Goal: Information Seeking & Learning: Learn about a topic

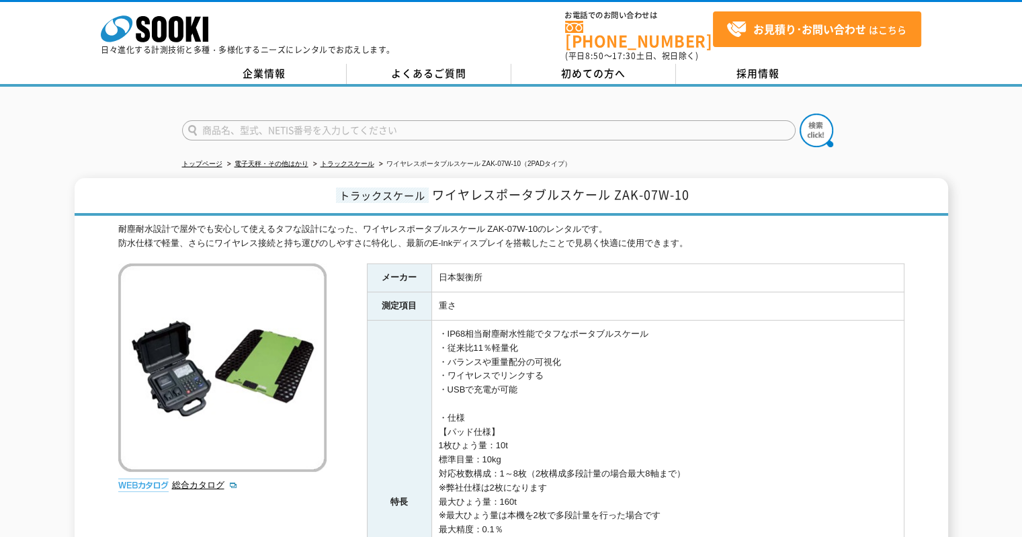
click at [576, 126] on input "text" at bounding box center [488, 130] width 613 height 20
type input "CAR"
click at [799, 114] on button at bounding box center [816, 131] width 34 height 34
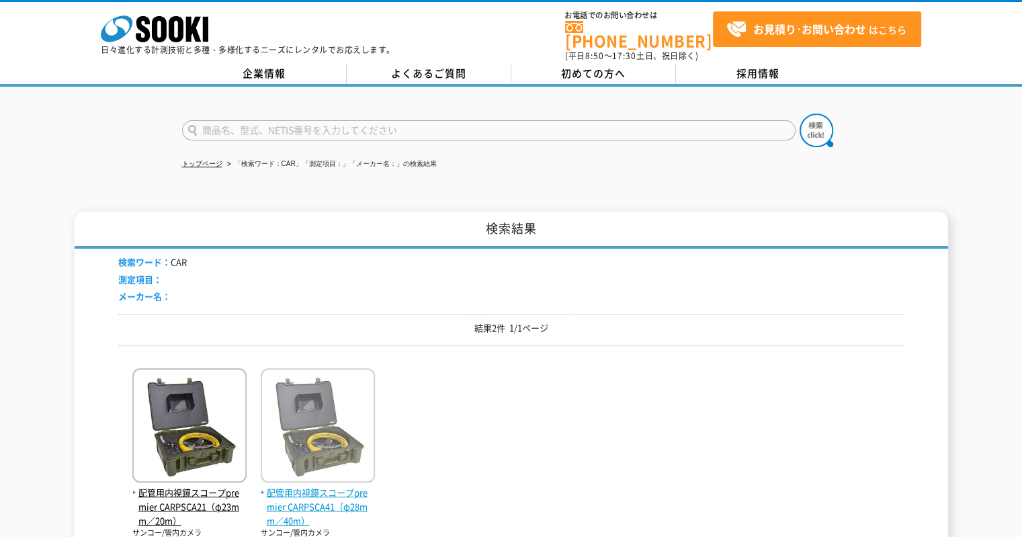
click at [323, 435] on img at bounding box center [318, 427] width 114 height 118
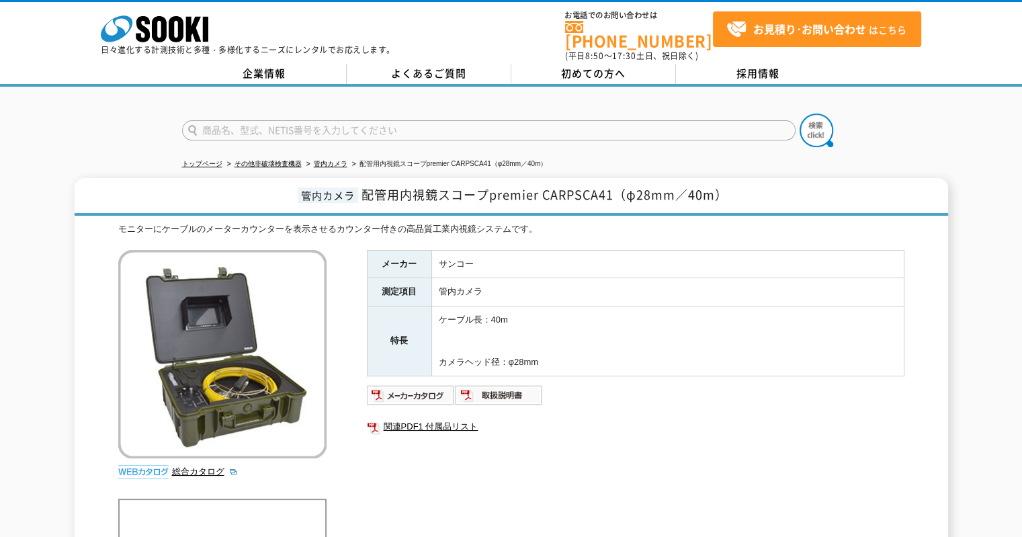
click at [551, 437] on div "メーカー サンコー 測定項目 管内カメラ 特長 ケーブル長：40m カメラヘッド径：φ28mm 関連PDF1 付属品リスト" at bounding box center [635, 394] width 537 height 289
click at [435, 388] on img at bounding box center [411, 394] width 88 height 21
drag, startPoint x: 613, startPoint y: 185, endPoint x: 365, endPoint y: 190, distance: 247.2
click at [365, 190] on span "配管用内視鏡スコープpremier CARPSCA41（φ28mm／40m）" at bounding box center [544, 194] width 366 height 18
copy span "配管用内視鏡スコープpremier CARPSCA41"
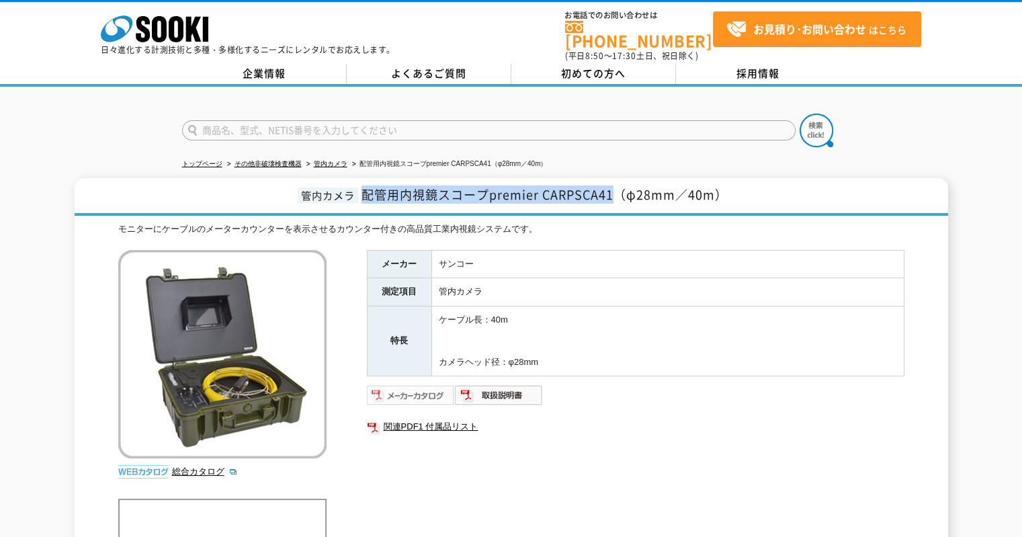
click at [393, 387] on img at bounding box center [411, 394] width 88 height 21
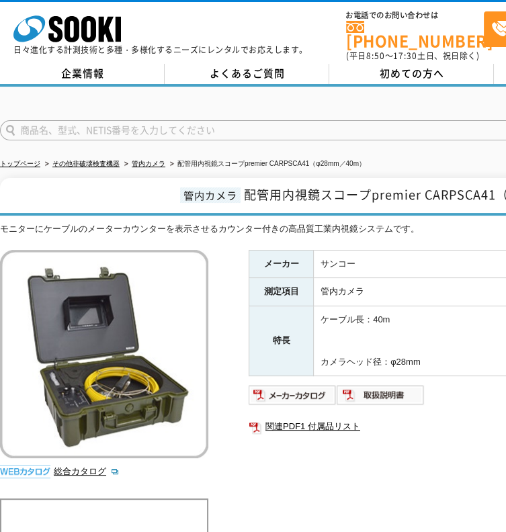
click at [207, 129] on input "text" at bounding box center [306, 130] width 613 height 20
type input "LP610"
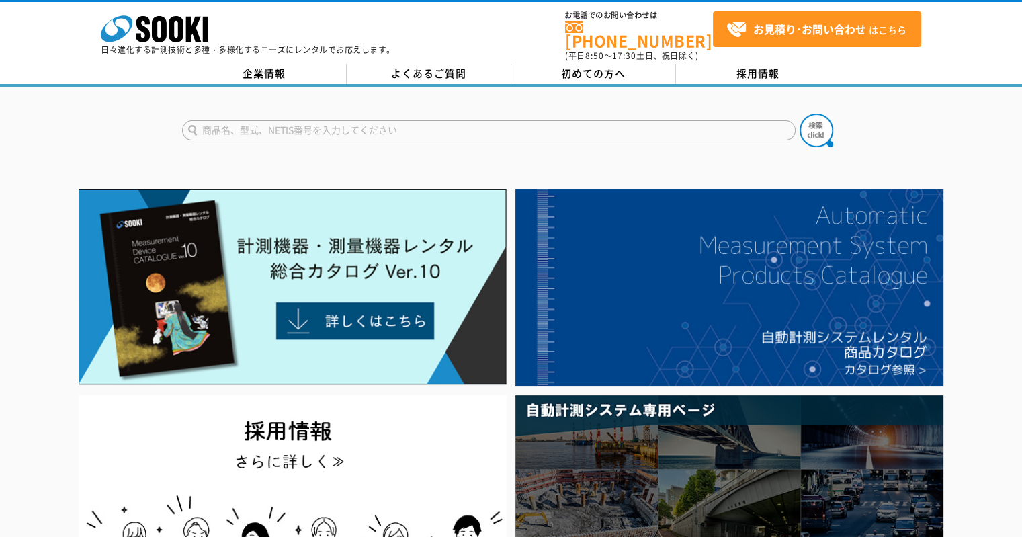
click at [327, 120] on input "text" at bounding box center [488, 130] width 613 height 20
type input "LP610"
click at [799, 114] on button at bounding box center [816, 131] width 34 height 34
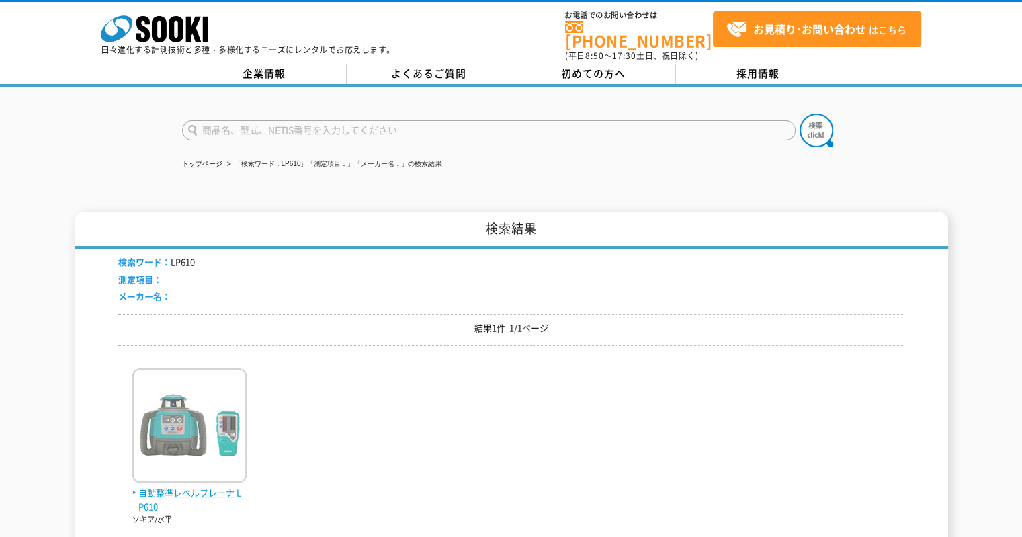
click at [169, 420] on img at bounding box center [189, 427] width 114 height 118
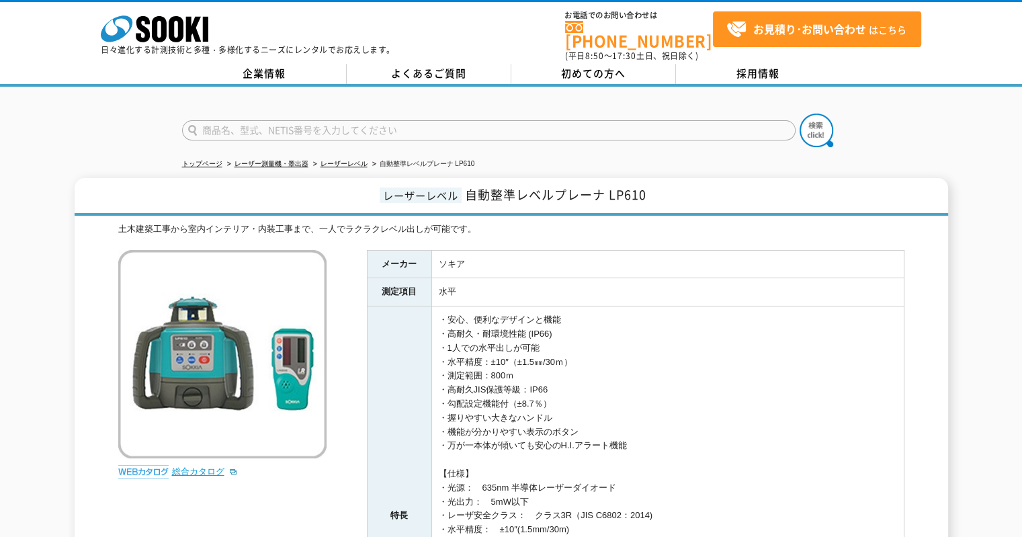
click at [207, 466] on link "総合カタログ" at bounding box center [205, 471] width 66 height 10
